Goal: Navigation & Orientation: Find specific page/section

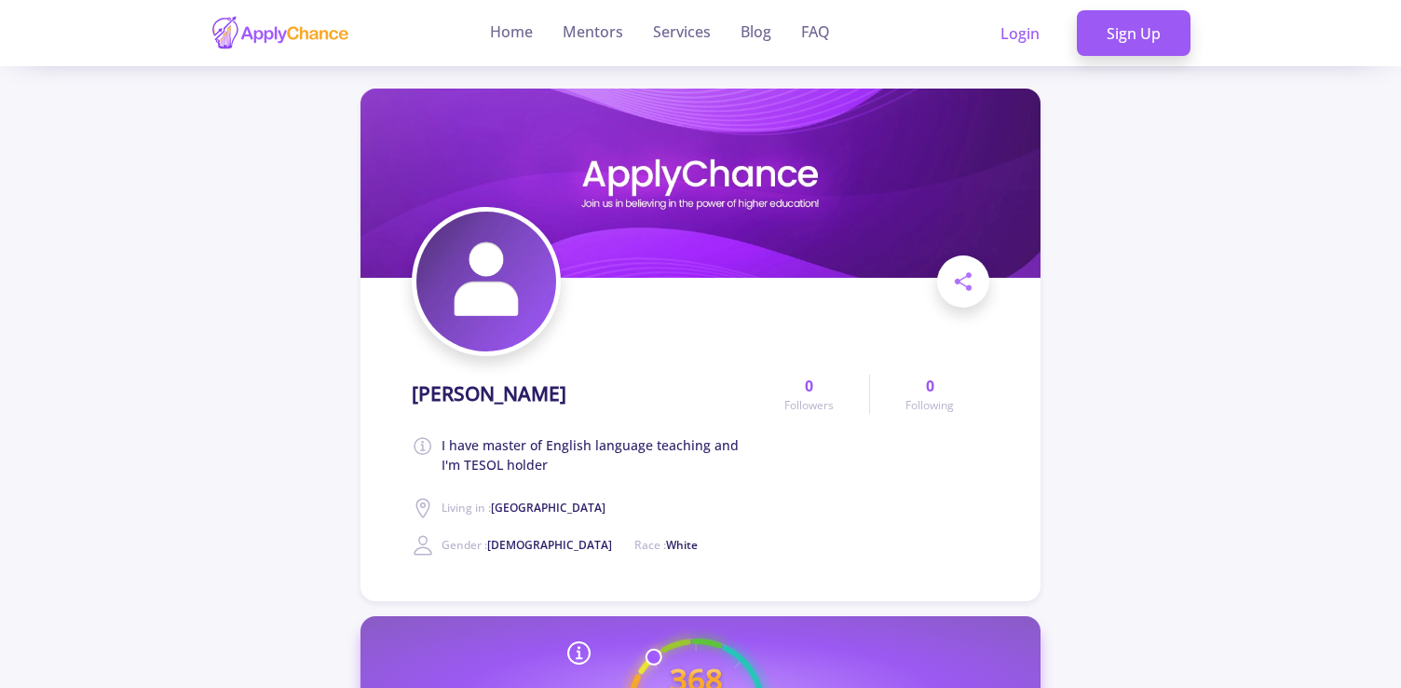
click at [489, 26] on ul "Home Mentors Services Blog FAQ" at bounding box center [660, 33] width 370 height 66
click at [518, 34] on link "Home" at bounding box center [511, 33] width 43 height 66
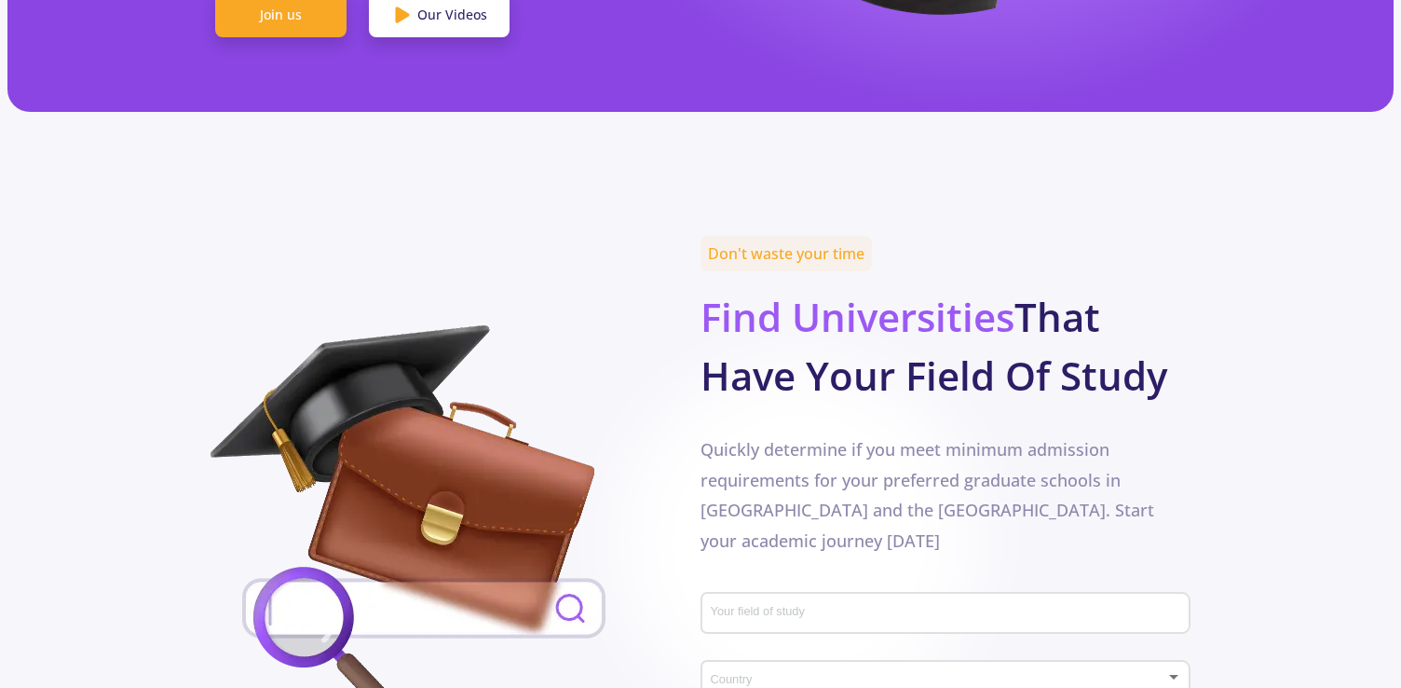
scroll to position [680, 0]
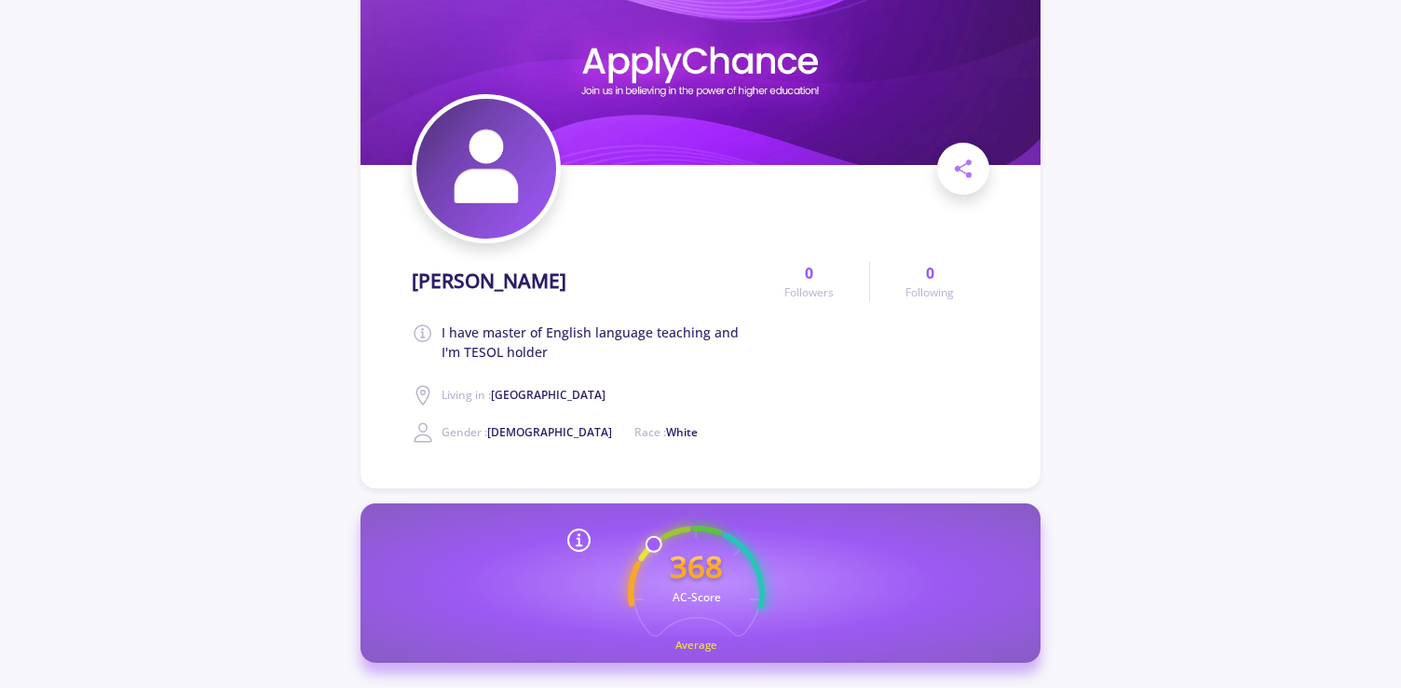
scroll to position [116, 0]
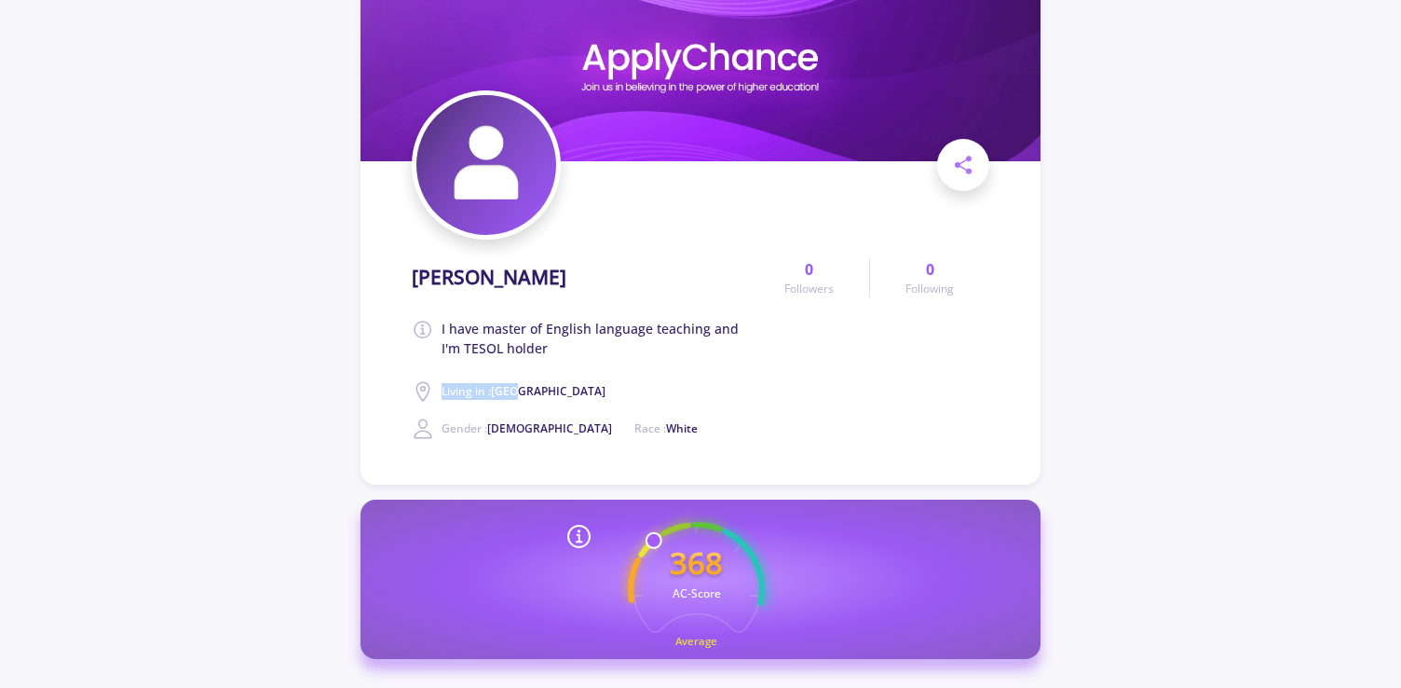
drag, startPoint x: 484, startPoint y: 389, endPoint x: 427, endPoint y: 387, distance: 56.9
click at [427, 387] on div "[PERSON_NAME] I have master of English language teaching and I'm TESOL holder L…" at bounding box center [580, 345] width 337 height 189
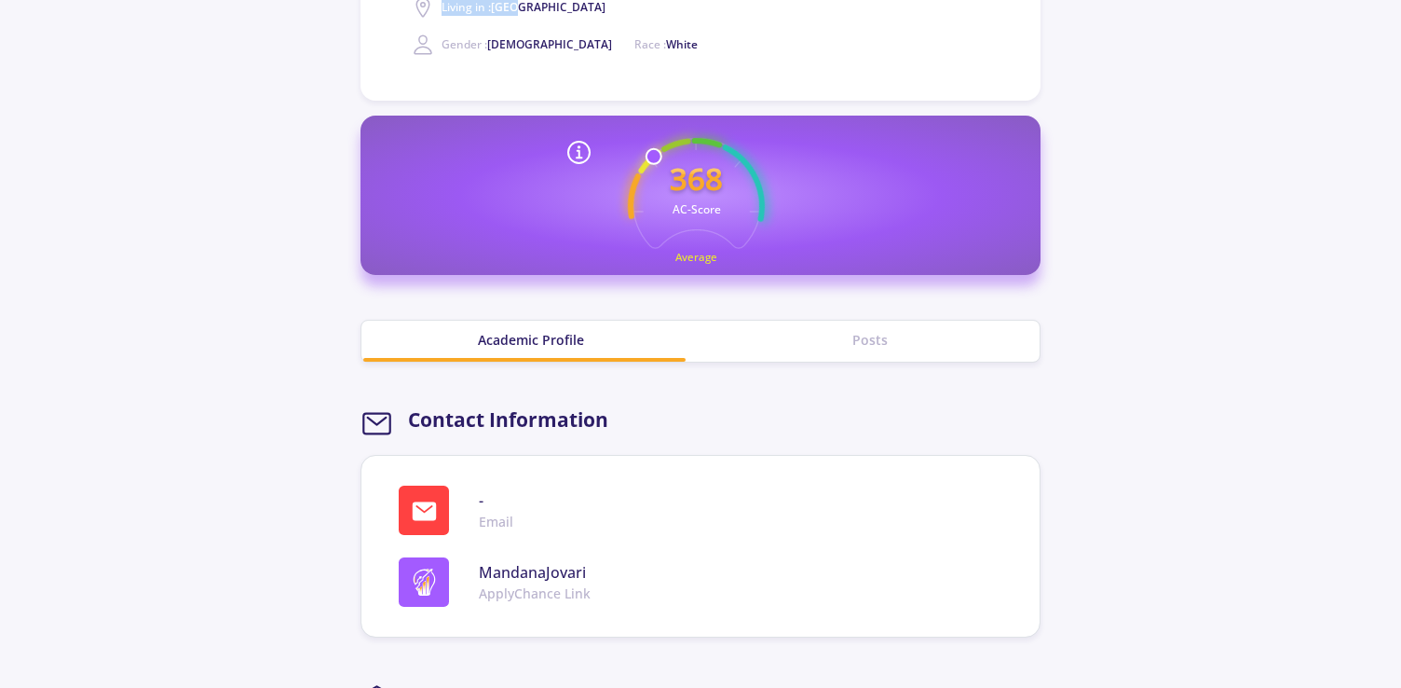
scroll to position [502, 0]
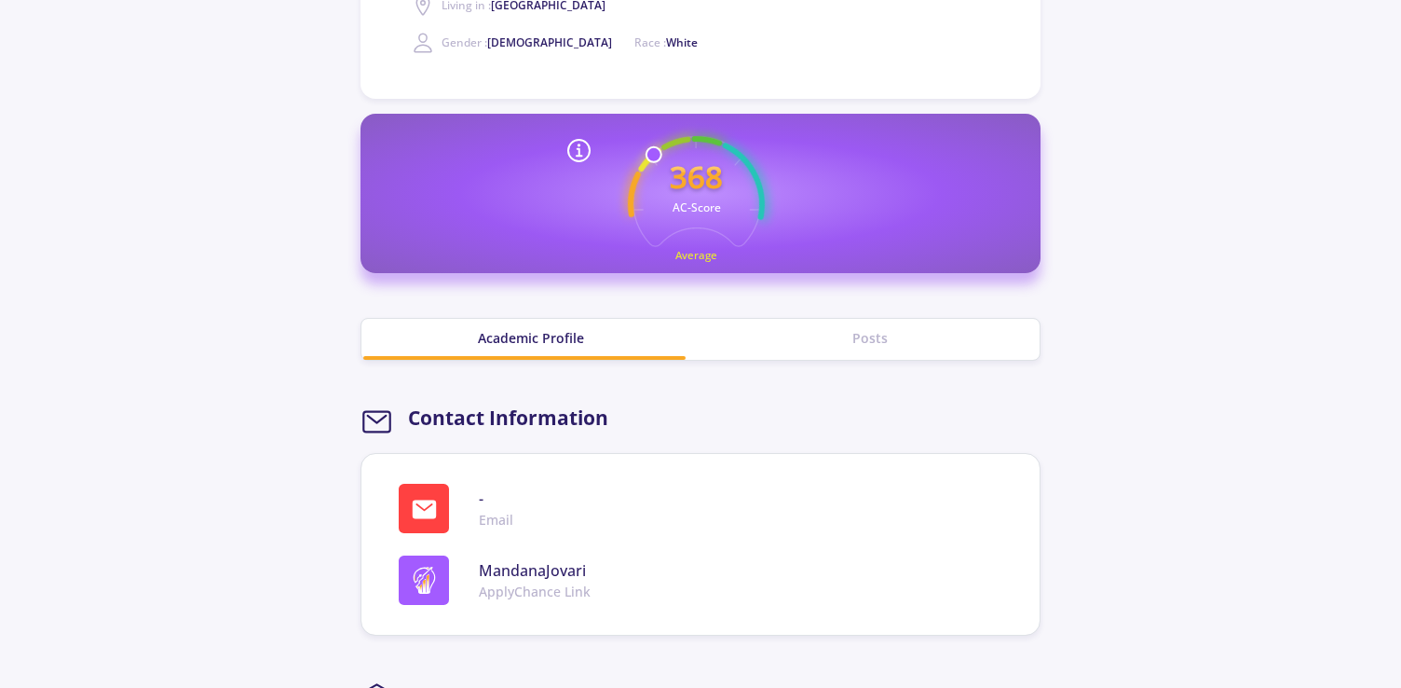
click at [809, 350] on div "Posts" at bounding box center [870, 339] width 339 height 41
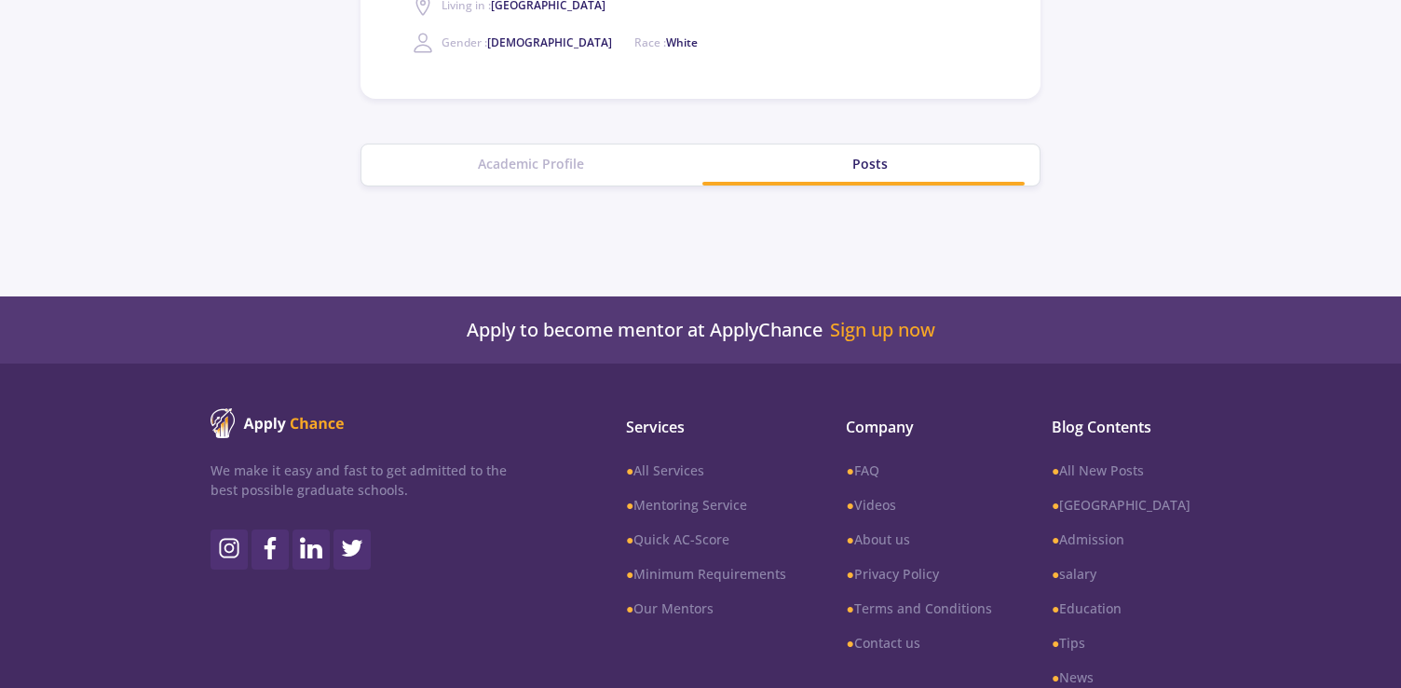
click at [497, 146] on div "Academic Profile" at bounding box center [530, 164] width 339 height 41
